Goal: Navigation & Orientation: Understand site structure

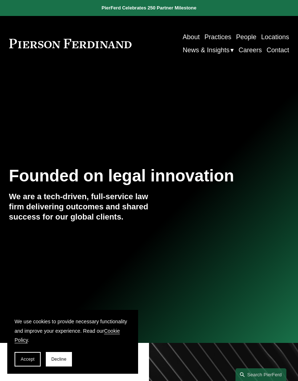
click at [0, 0] on div at bounding box center [0, 0] width 0 height 0
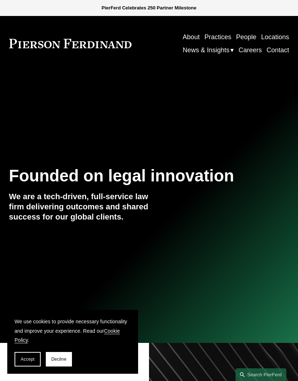
click at [61, 200] on link "Locations" at bounding box center [68, 196] width 89 height 21
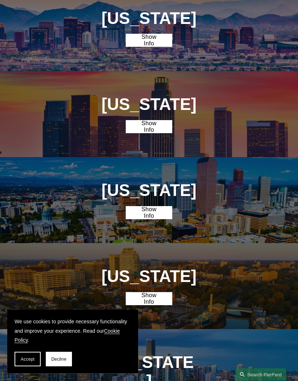
scroll to position [285, 0]
click at [142, 133] on link "Show Info" at bounding box center [149, 126] width 46 height 13
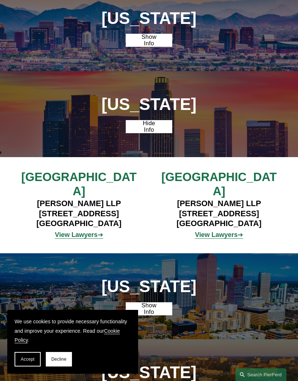
click at [62, 238] on strong "View Lawyers" at bounding box center [76, 234] width 42 height 7
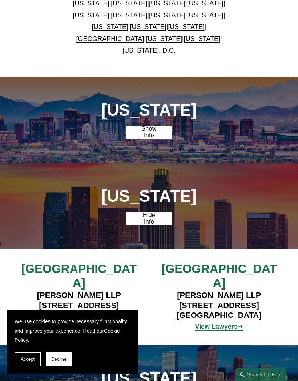
scroll to position [191, 0]
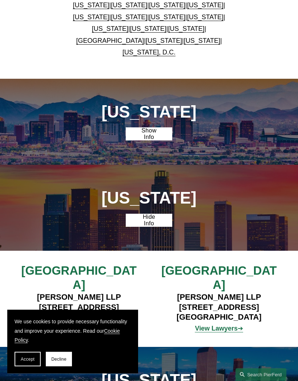
click at [23, 354] on button "Accept" at bounding box center [28, 359] width 26 height 15
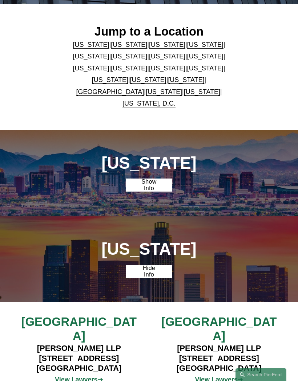
scroll to position [0, 0]
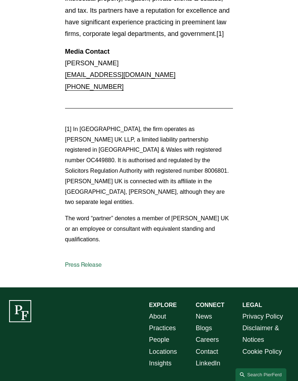
scroll to position [964, 0]
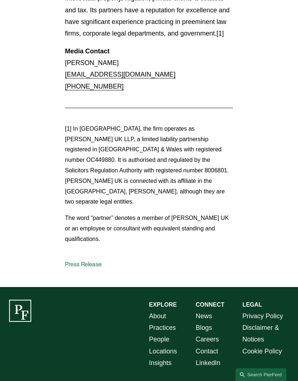
click at [154, 310] on link "About" at bounding box center [157, 316] width 17 height 12
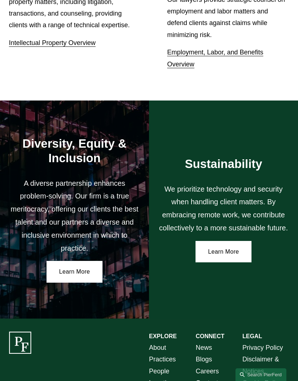
scroll to position [963, 0]
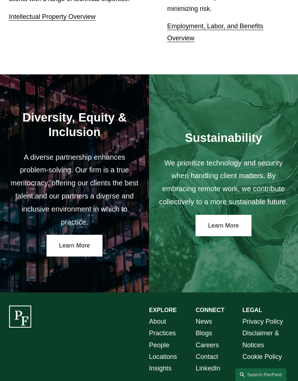
click at [204, 316] on link "News" at bounding box center [203, 322] width 16 height 12
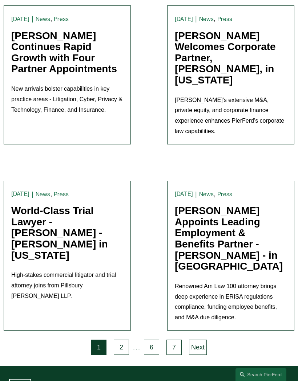
scroll to position [1609, 0]
